Goal: Task Accomplishment & Management: Manage account settings

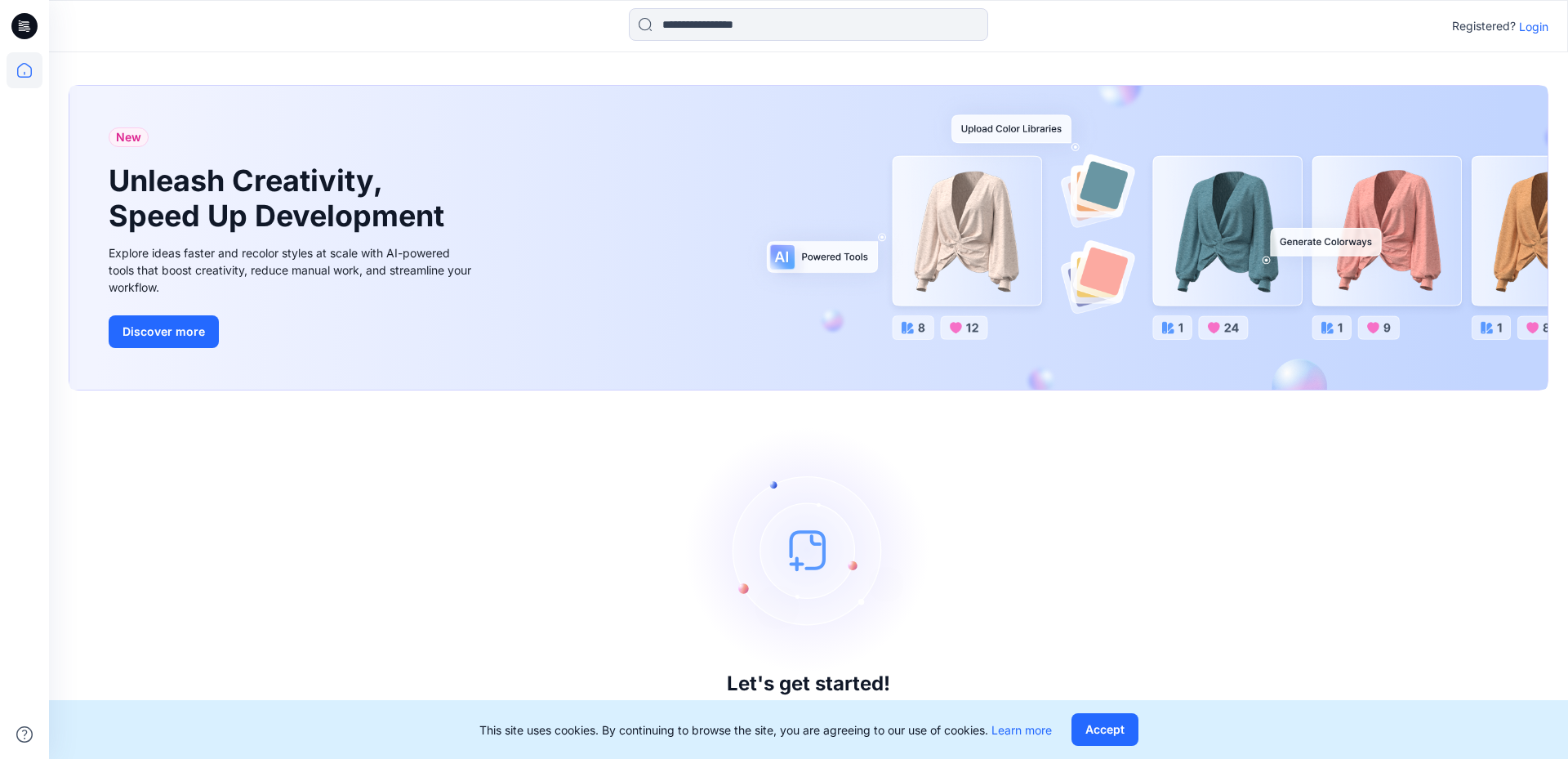
click at [1555, 25] on div "Registered? Login" at bounding box center [808, 26] width 1519 height 53
click at [1537, 20] on p "Login" at bounding box center [1534, 26] width 30 height 17
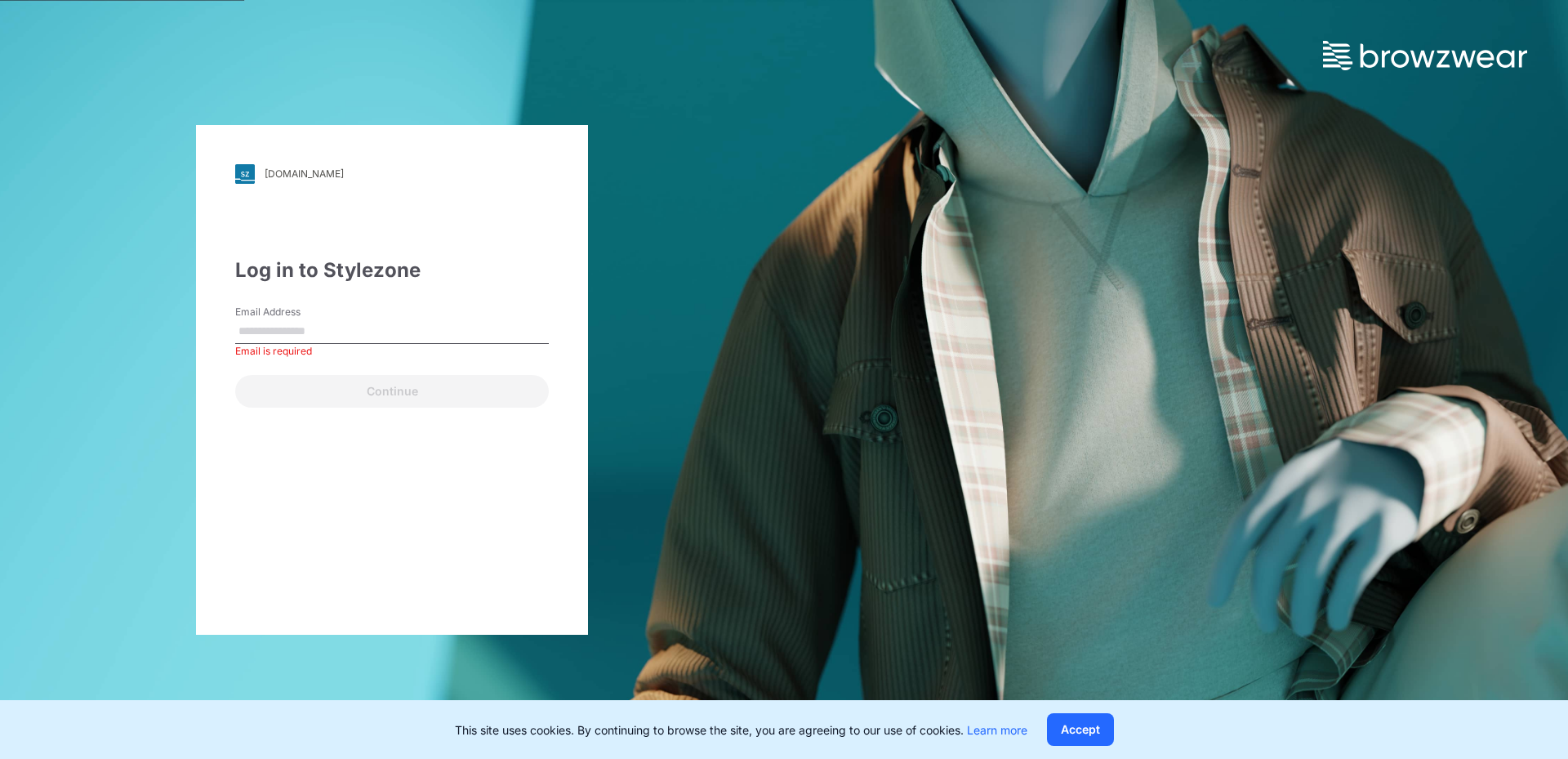
click at [382, 331] on input "Email Address" at bounding box center [392, 331] width 313 height 25
paste input "**********"
type input "**********"
click at [235, 375] on button "Continue" at bounding box center [392, 391] width 313 height 33
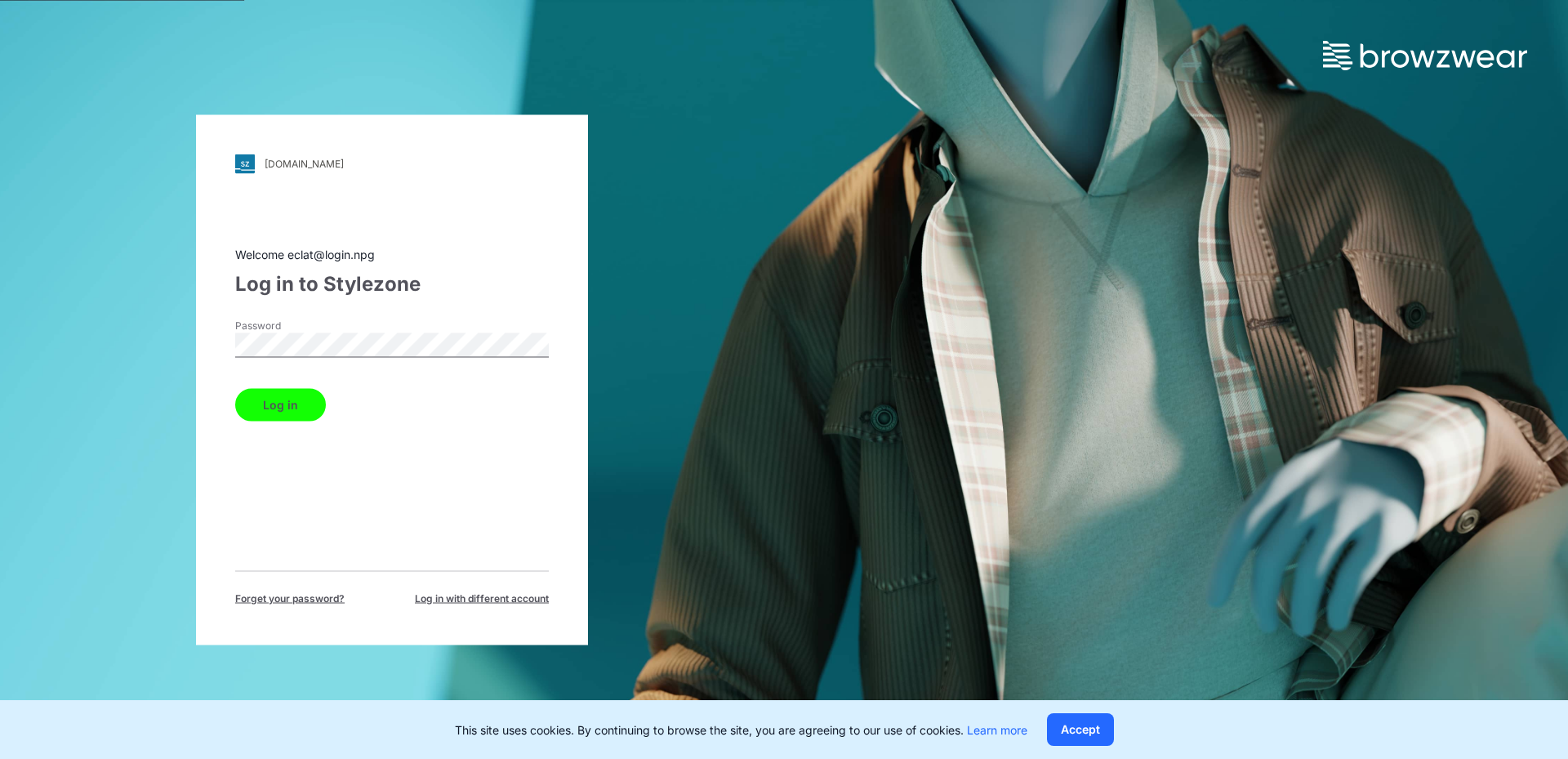
click at [235, 388] on button "Log in" at bounding box center [280, 404] width 90 height 33
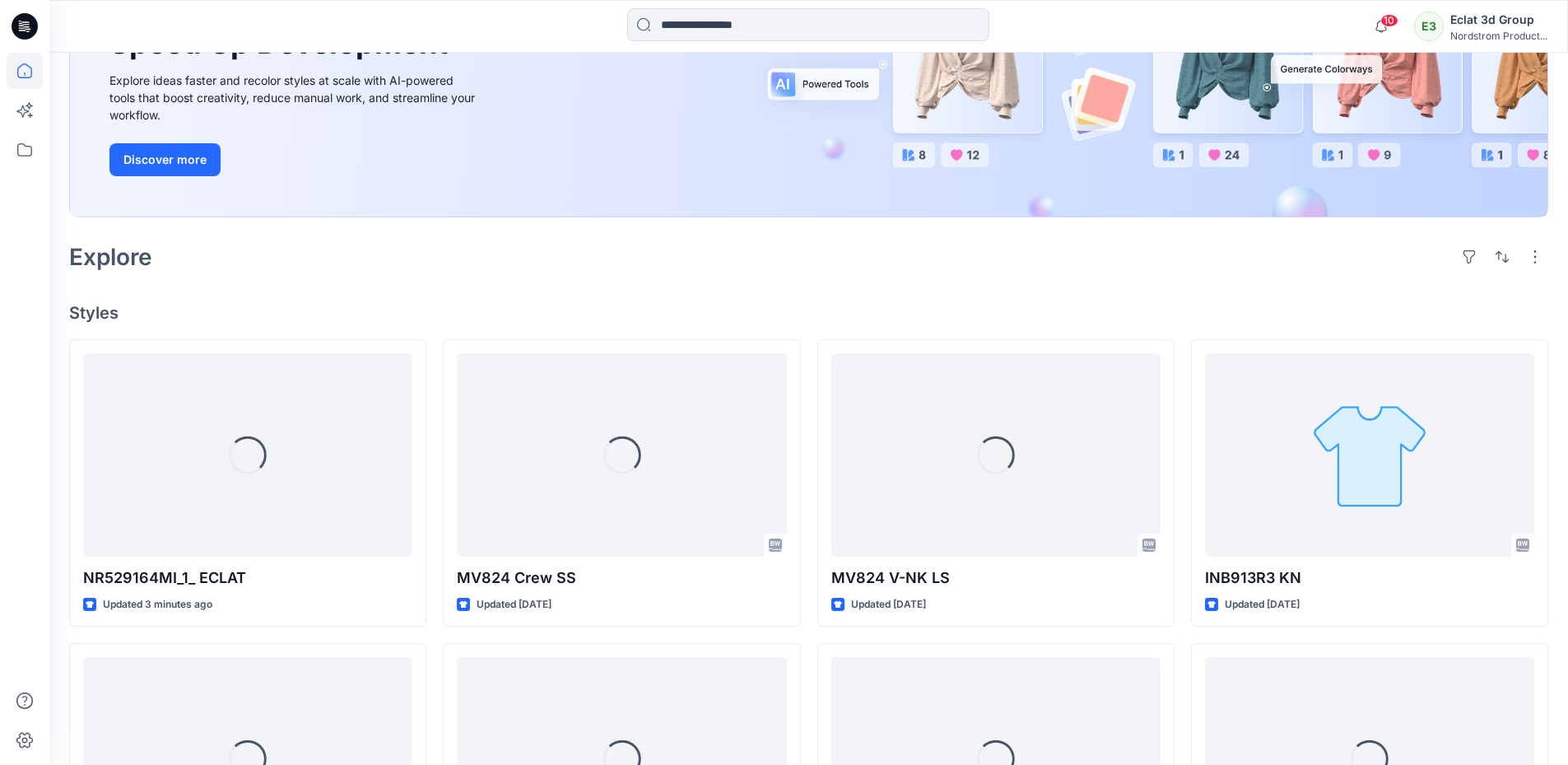
scroll to position [247, 0]
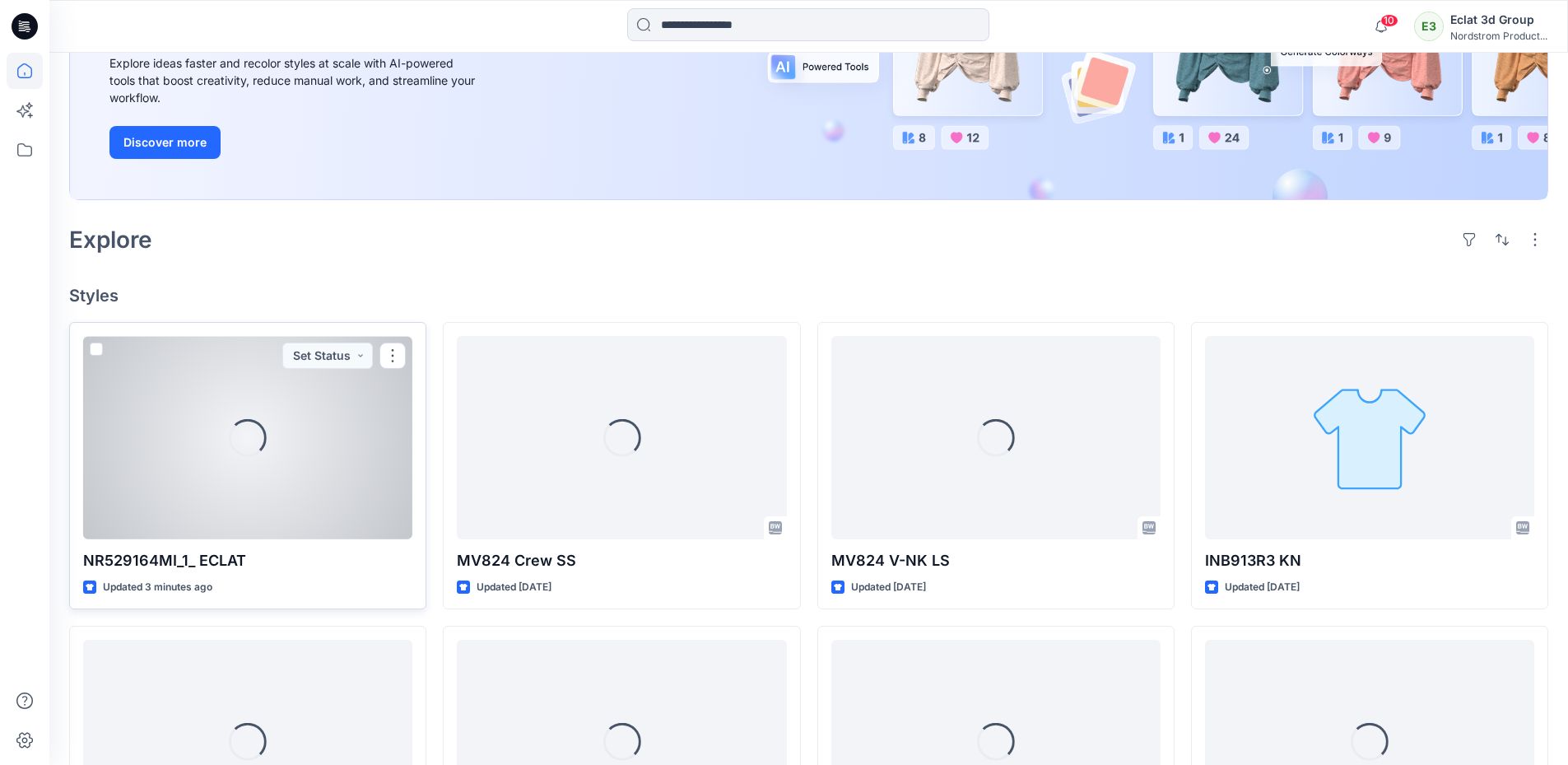
click at [322, 497] on div "Loading..." at bounding box center [247, 437] width 329 height 203
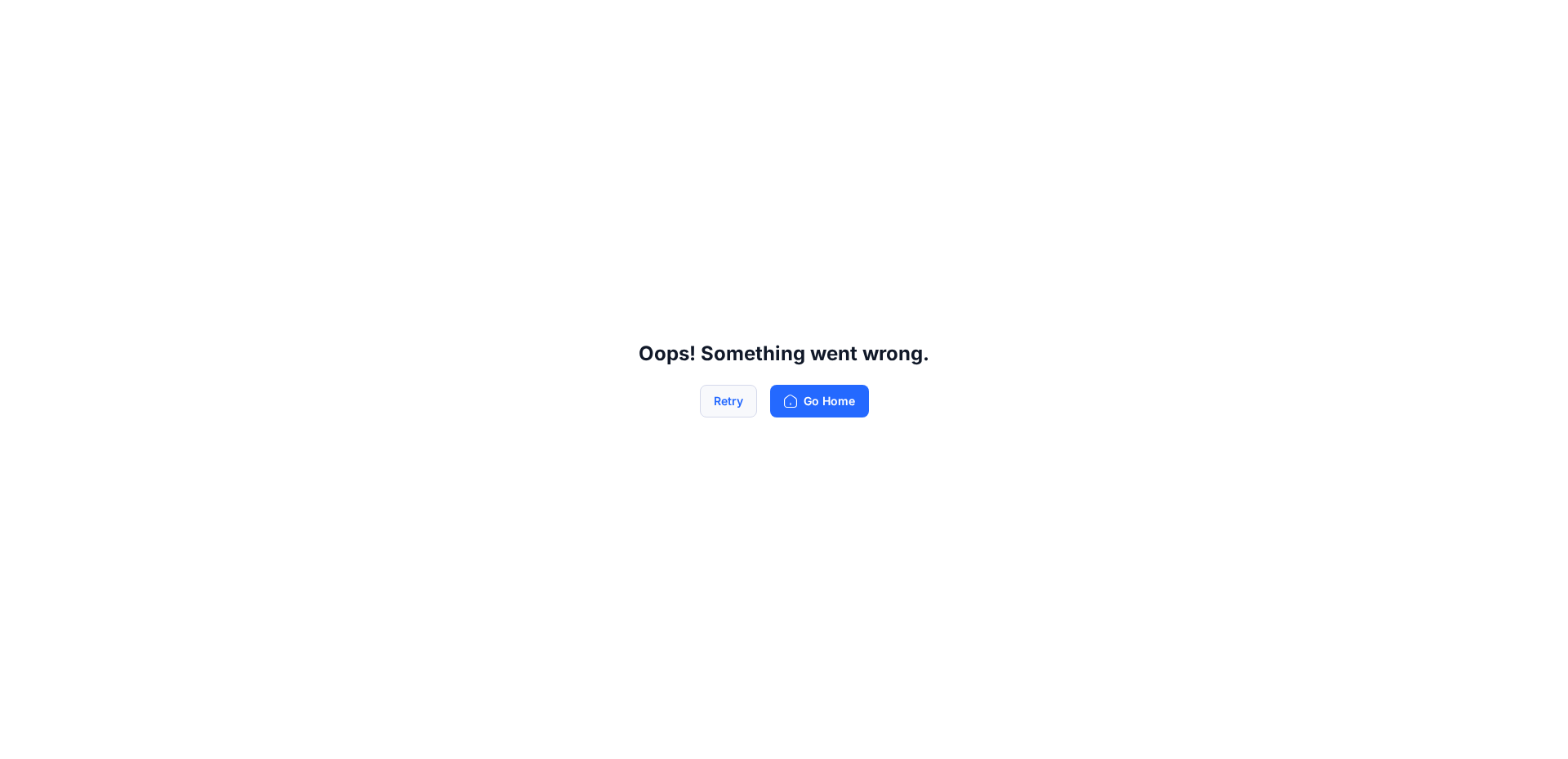
click at [736, 410] on button "Retry" at bounding box center [729, 401] width 58 height 33
click at [724, 401] on button "Retry" at bounding box center [729, 401] width 58 height 33
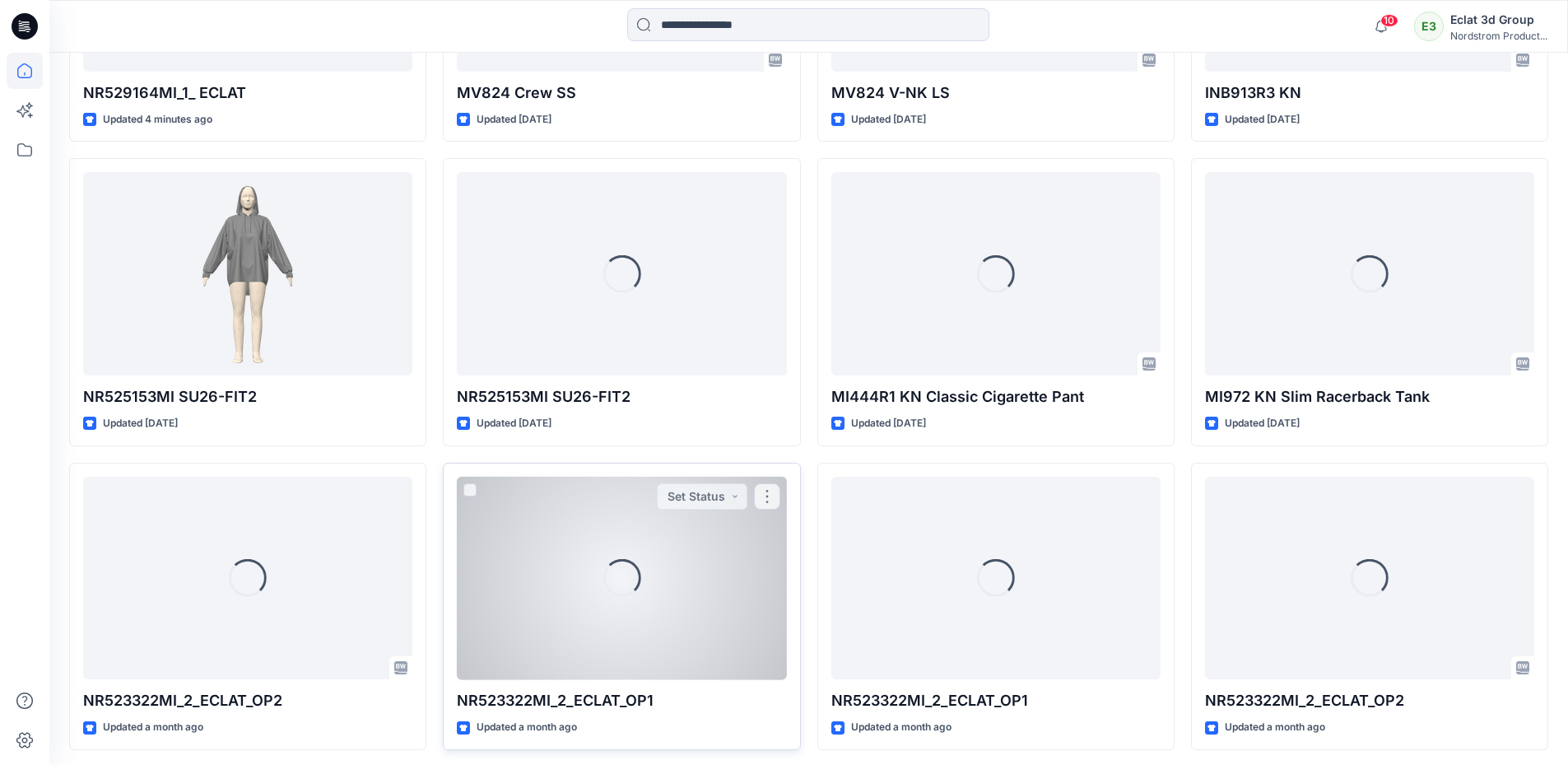
scroll to position [390, 0]
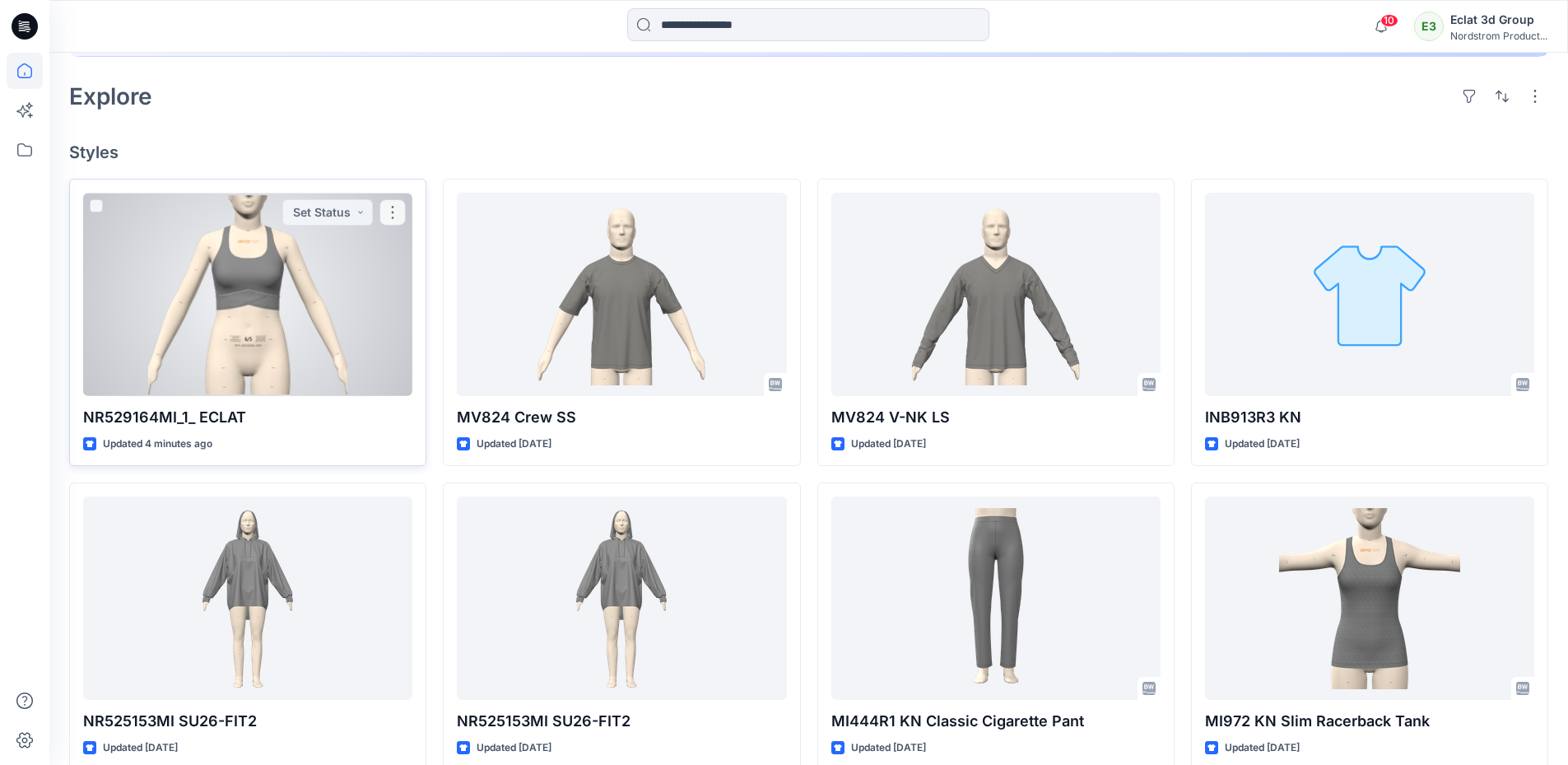
click at [268, 320] on div at bounding box center [247, 294] width 329 height 203
